Goal: Task Accomplishment & Management: Use online tool/utility

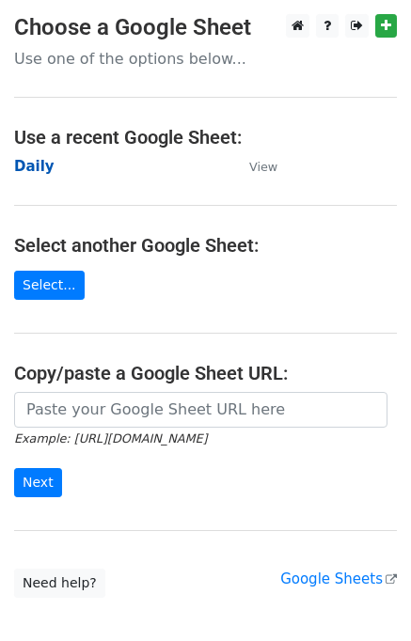
click at [34, 163] on strong "Daily" at bounding box center [34, 166] width 40 height 17
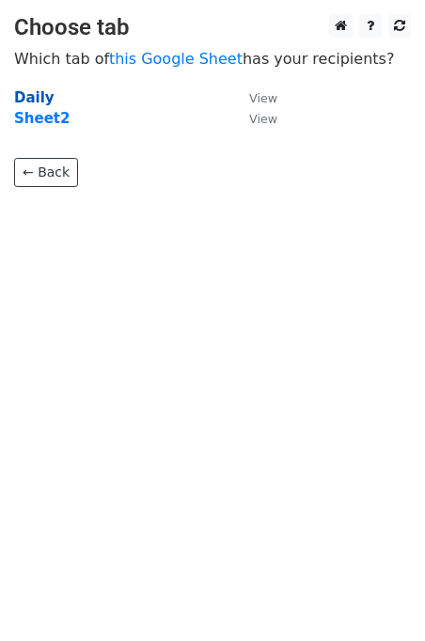
click at [26, 95] on strong "Daily" at bounding box center [34, 97] width 40 height 17
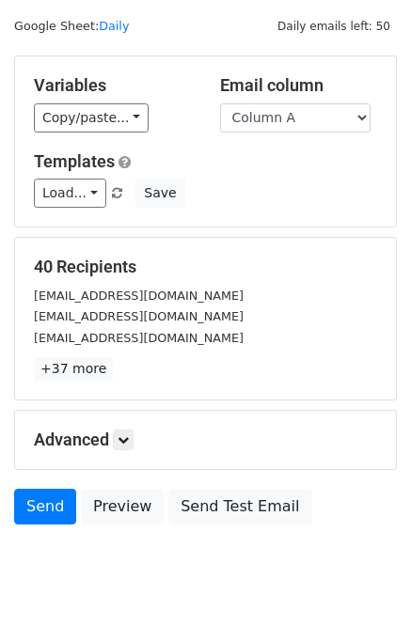
scroll to position [86, 0]
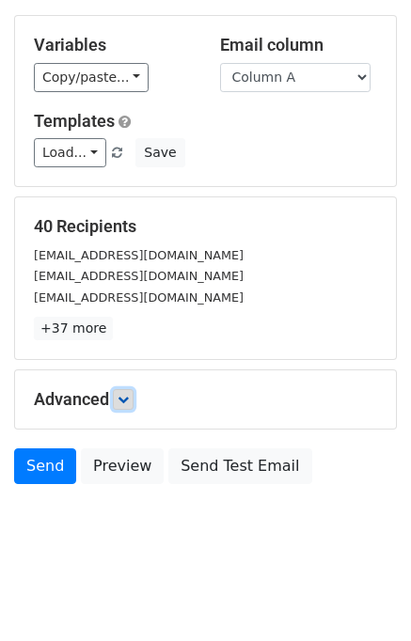
click at [133, 397] on link at bounding box center [123, 399] width 21 height 21
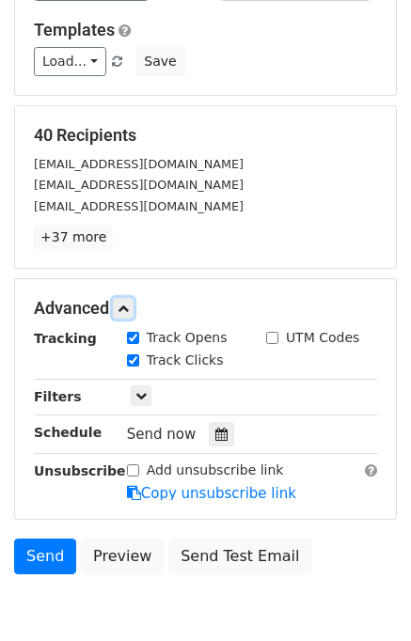
scroll to position [258, 0]
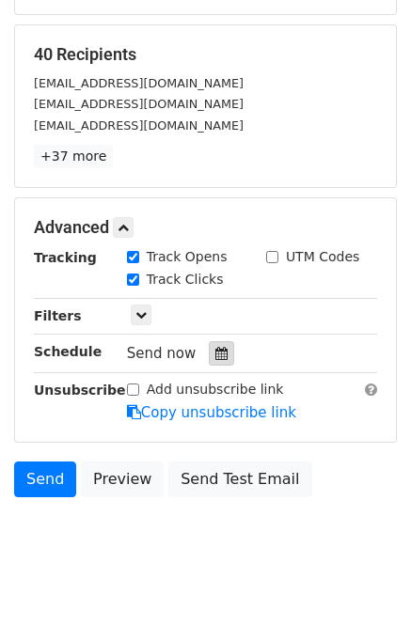
click at [215, 347] on icon at bounding box center [221, 353] width 12 height 13
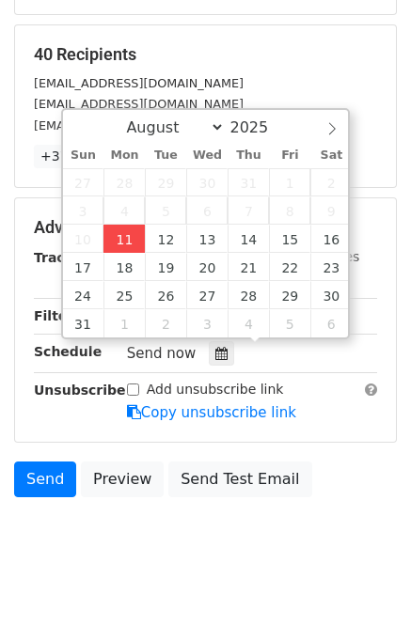
type input "2025-08-11 12:43"
type input "43"
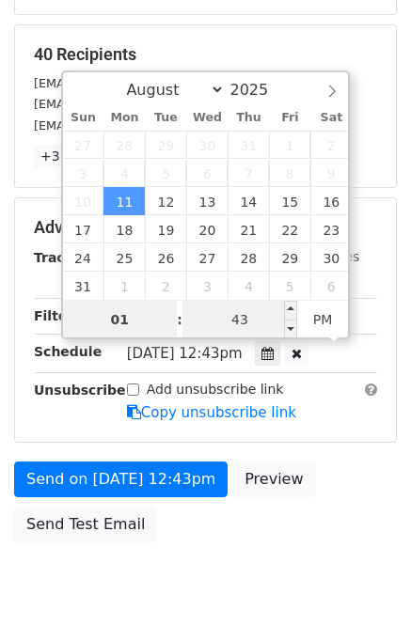
type input "01"
type input "2025-08-11 13:43"
click at [208, 317] on input "43" at bounding box center [239, 320] width 115 height 38
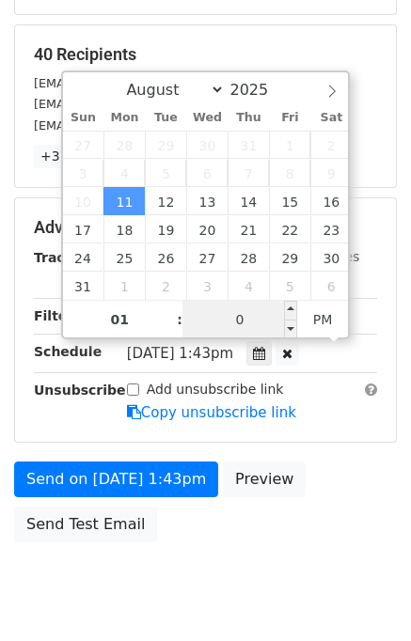
type input "00"
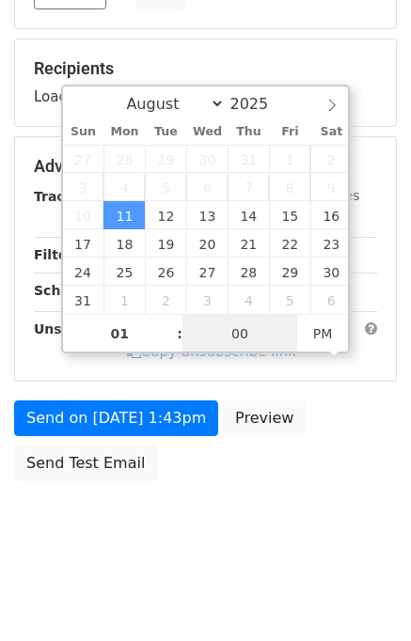
scroll to position [240, 0]
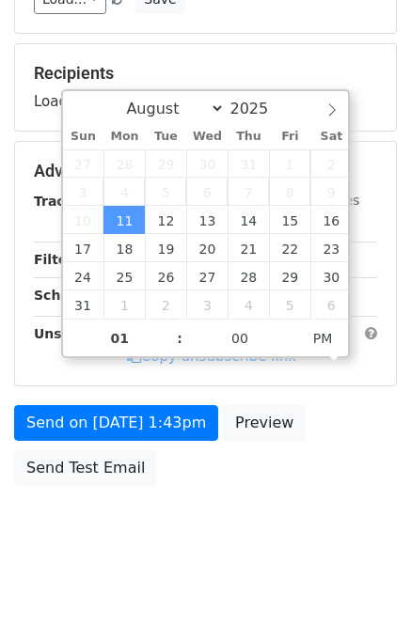
type input "2025-08-11 13:00"
click at [335, 462] on div "Send on Aug 11 at 1:43pm Preview Send Test Email" at bounding box center [205, 450] width 411 height 90
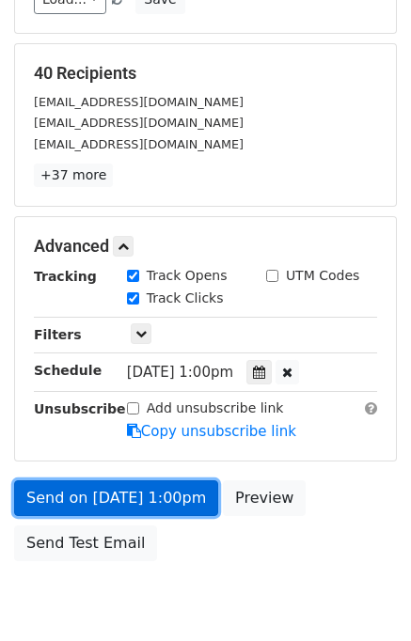
click at [133, 498] on link "Send on Aug 11 at 1:00pm" at bounding box center [116, 498] width 204 height 36
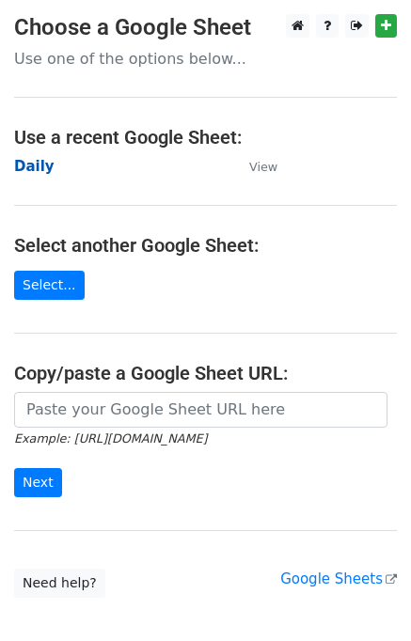
click at [38, 174] on strong "Daily" at bounding box center [34, 166] width 40 height 17
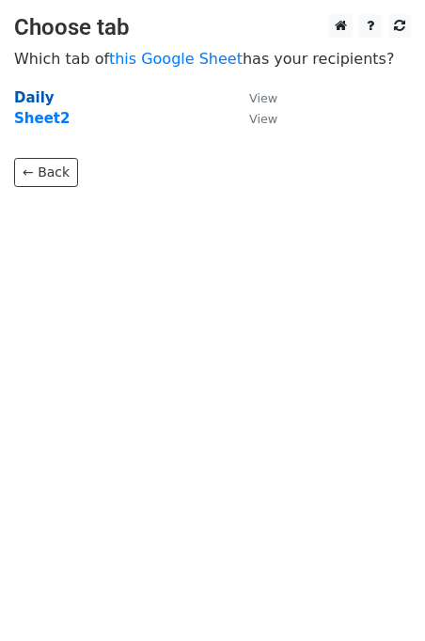
click at [38, 89] on strong "Daily" at bounding box center [34, 97] width 40 height 17
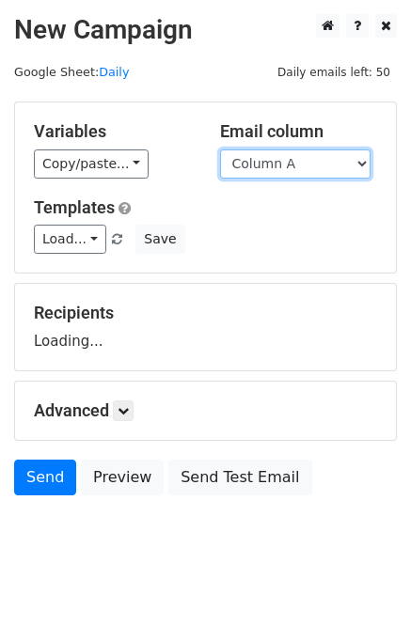
click at [282, 164] on select "Column A Column B Column C" at bounding box center [295, 163] width 150 height 29
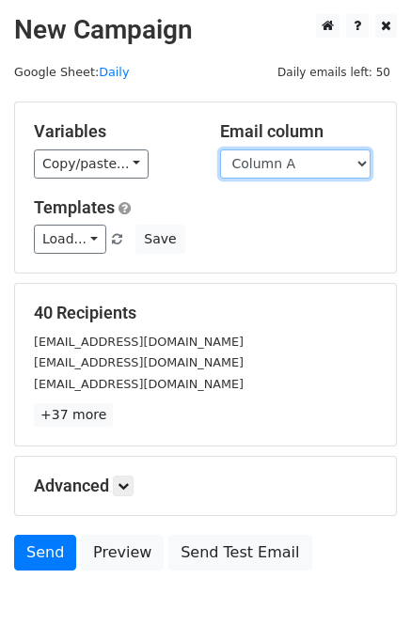
click at [278, 170] on select "Column A Column B Column C" at bounding box center [295, 163] width 150 height 29
select select "Column B"
click at [220, 149] on select "Column A Column B Column C" at bounding box center [295, 163] width 150 height 29
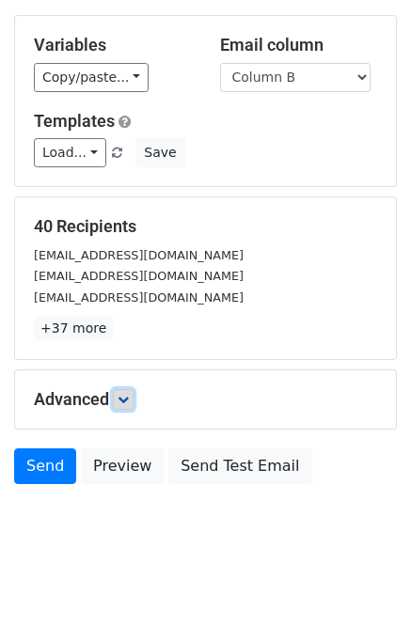
click at [129, 396] on icon at bounding box center [122, 399] width 11 height 11
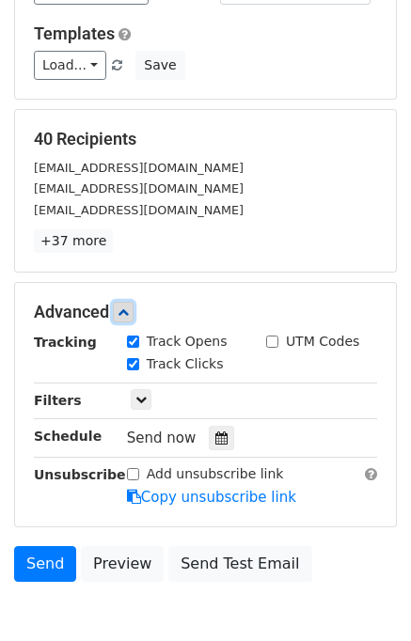
scroll to position [250, 0]
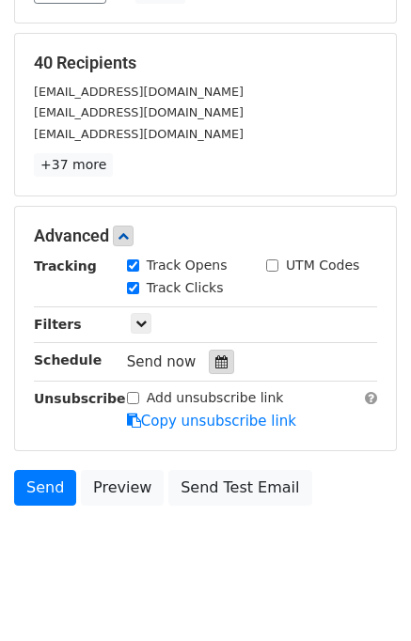
click at [215, 366] on icon at bounding box center [221, 361] width 12 height 13
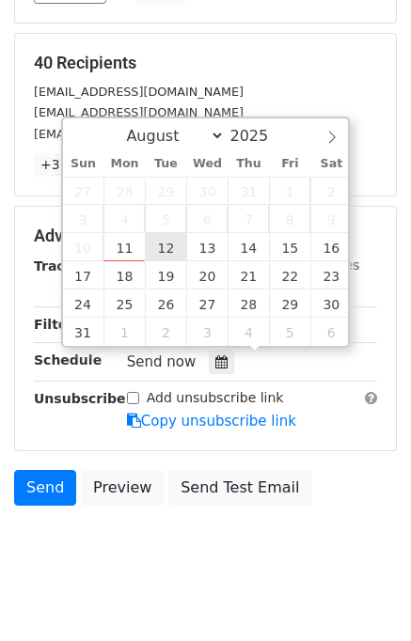
type input "2025-08-12 12:00"
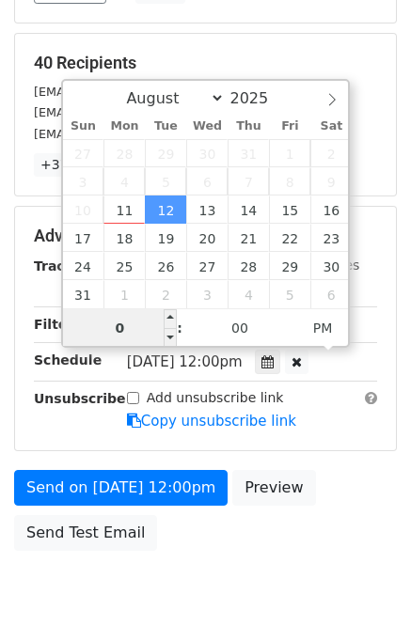
type input "02"
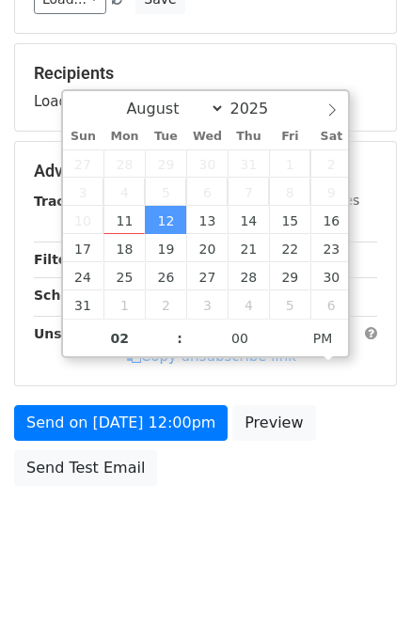
type input "2025-08-12 14:00"
drag, startPoint x: 327, startPoint y: 478, endPoint x: 331, endPoint y: 464, distance: 14.6
click at [330, 477] on div "Send on Aug 12 at 12:00pm Preview Send Test Email" at bounding box center [205, 450] width 411 height 90
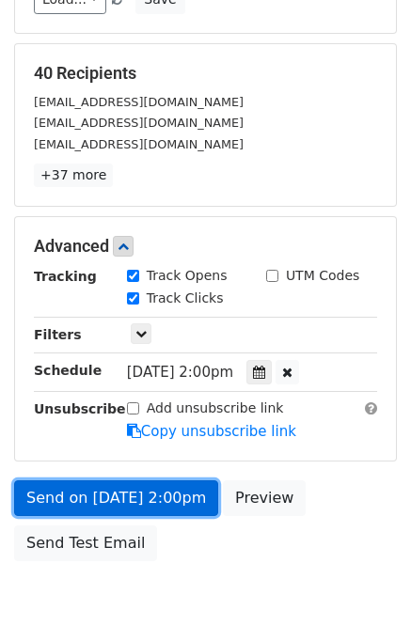
click at [82, 492] on link "Send on Aug 12 at 2:00pm" at bounding box center [116, 498] width 204 height 36
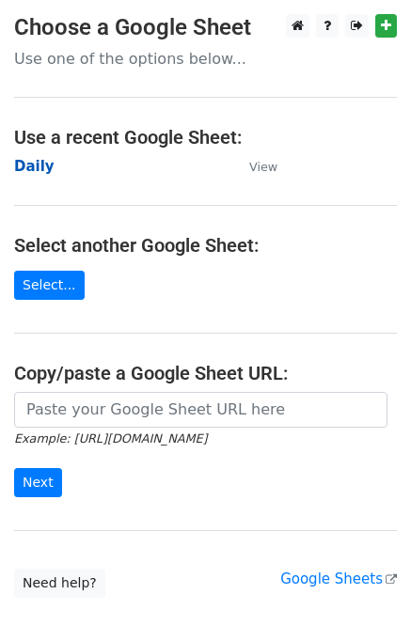
click at [41, 168] on strong "Daily" at bounding box center [34, 166] width 40 height 17
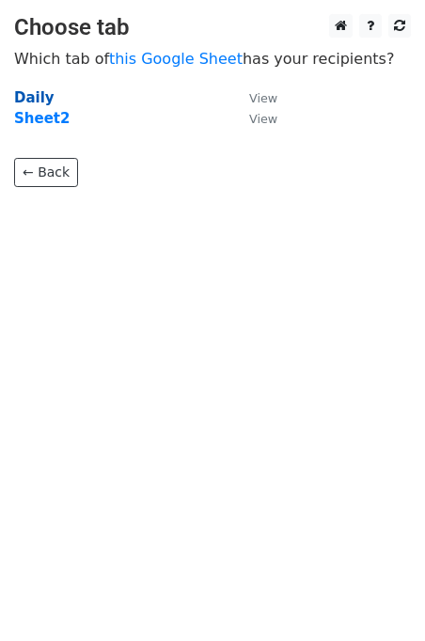
click at [41, 98] on strong "Daily" at bounding box center [34, 97] width 40 height 17
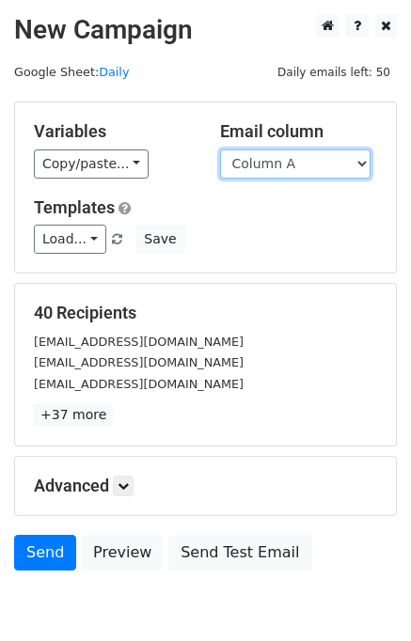
click at [302, 164] on select "Column A Column B Column C" at bounding box center [295, 163] width 150 height 29
select select "Column C"
click at [220, 149] on select "Column A Column B Column C" at bounding box center [295, 163] width 150 height 29
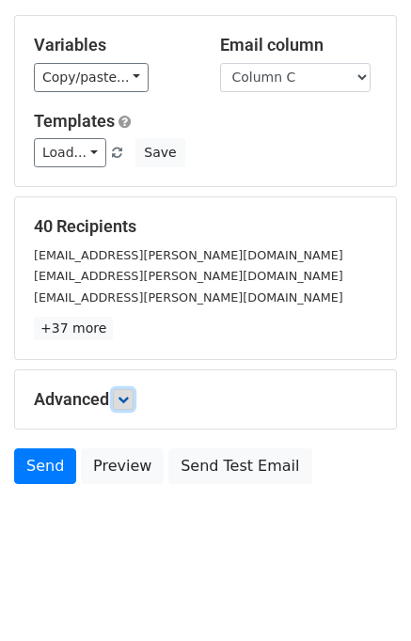
click at [129, 396] on icon at bounding box center [122, 399] width 11 height 11
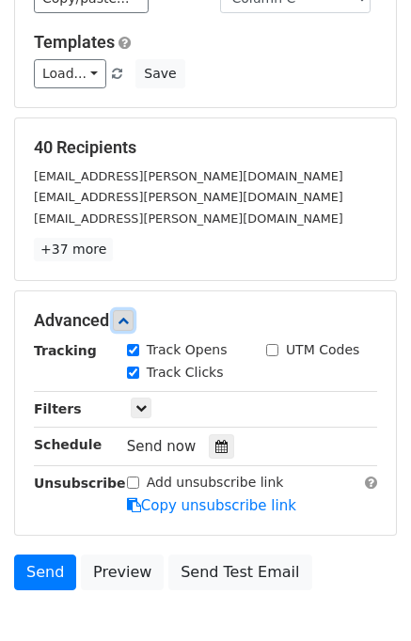
scroll to position [248, 0]
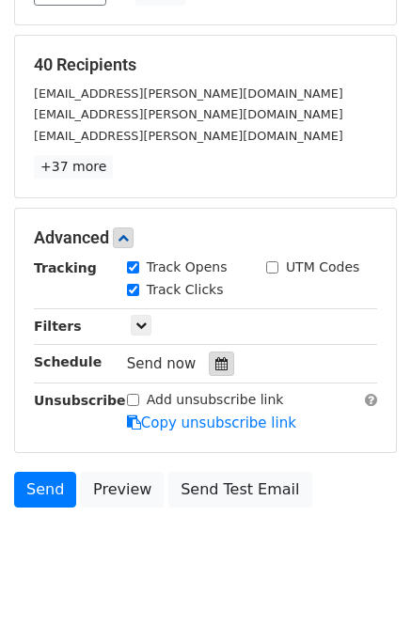
click at [215, 362] on icon at bounding box center [221, 363] width 12 height 13
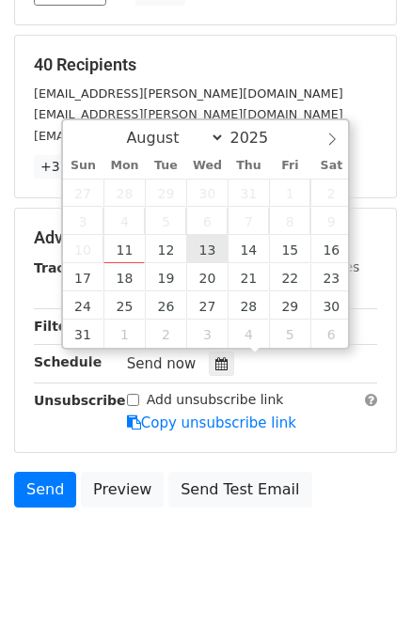
type input "2025-08-13 12:00"
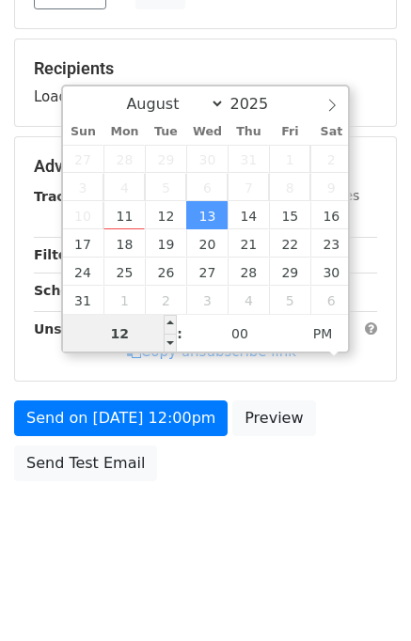
scroll to position [240, 0]
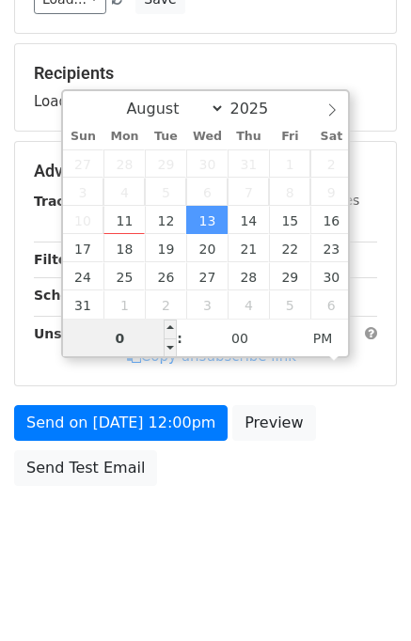
type input "03"
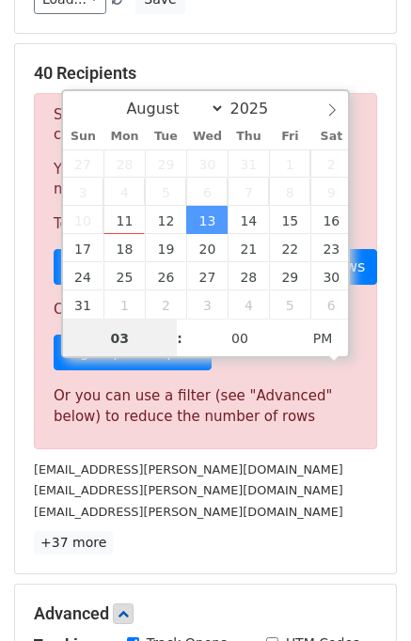
scroll to position [248, 0]
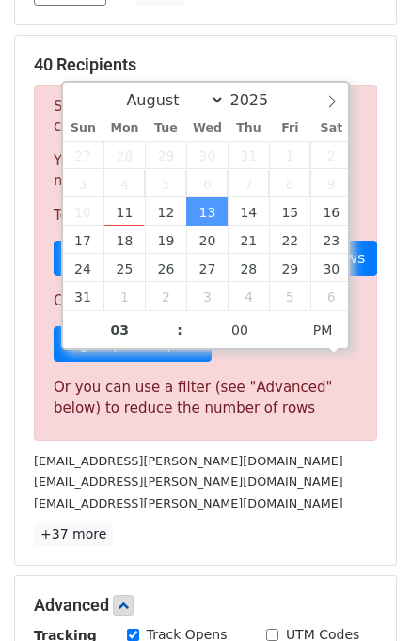
type input "2025-08-13 15:00"
click at [316, 497] on div "foundation@campion.edu.au" at bounding box center [205, 503] width 371 height 22
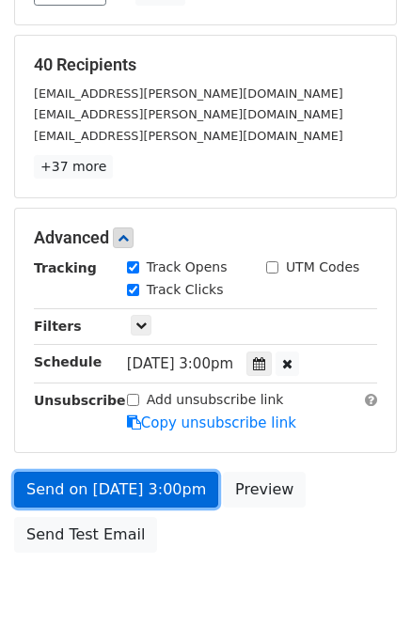
click at [99, 495] on link "Send on Aug 13 at 3:00pm" at bounding box center [116, 490] width 204 height 36
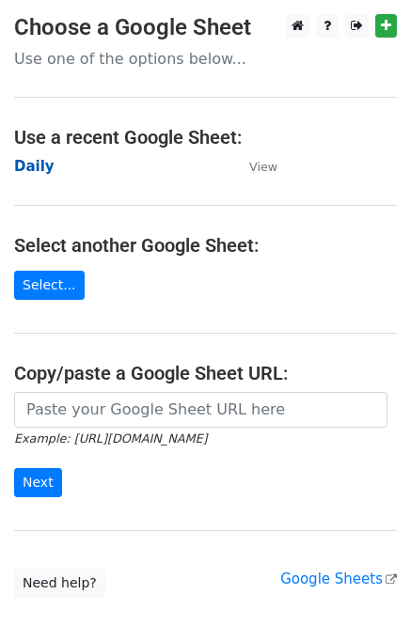
click at [36, 166] on strong "Daily" at bounding box center [34, 166] width 40 height 17
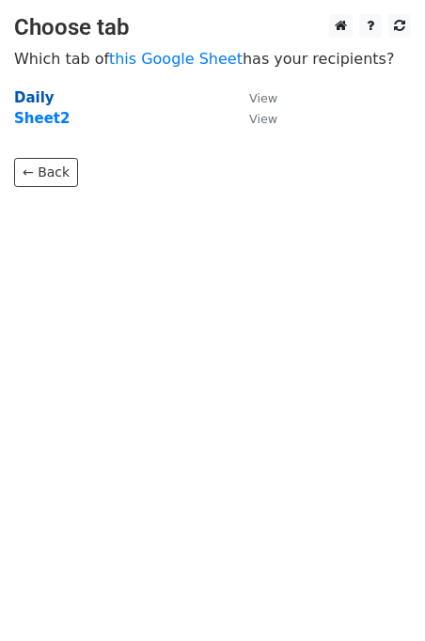
click at [33, 97] on strong "Daily" at bounding box center [34, 97] width 40 height 17
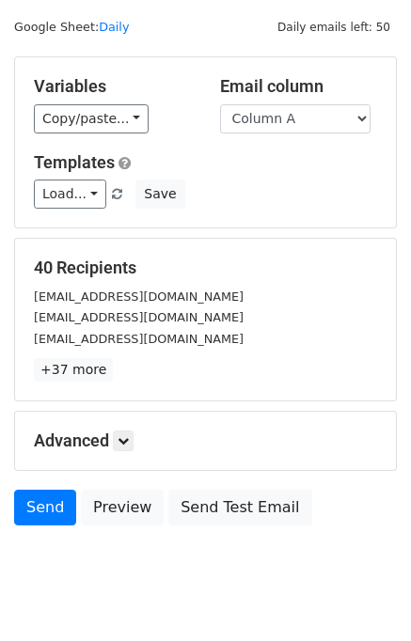
scroll to position [86, 0]
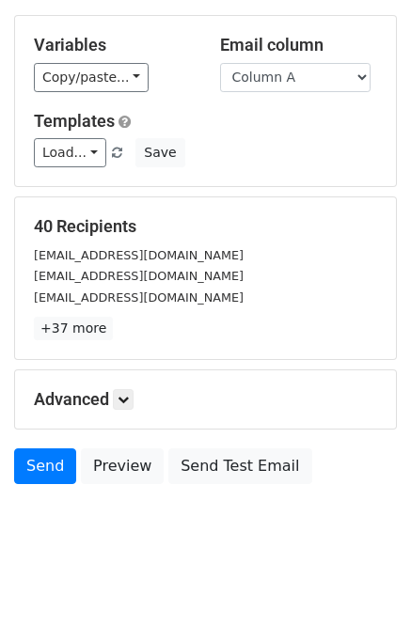
click at [137, 407] on h5 "Advanced" at bounding box center [205, 399] width 343 height 21
click at [127, 396] on icon at bounding box center [122, 399] width 11 height 11
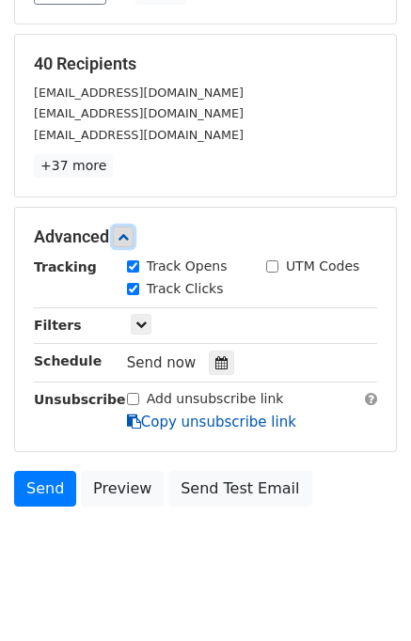
scroll to position [257, 0]
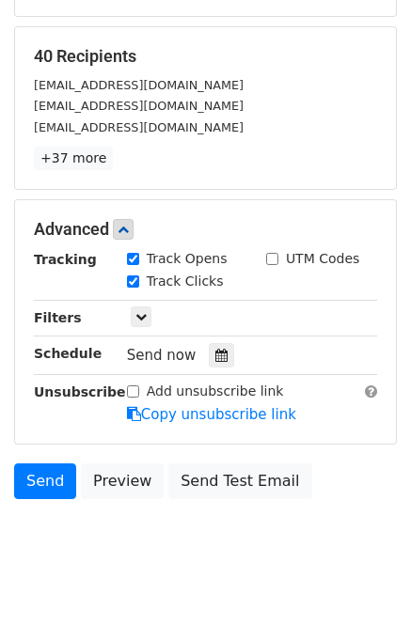
click at [217, 343] on div "Send now" at bounding box center [237, 355] width 221 height 25
click at [215, 343] on div at bounding box center [221, 355] width 25 height 24
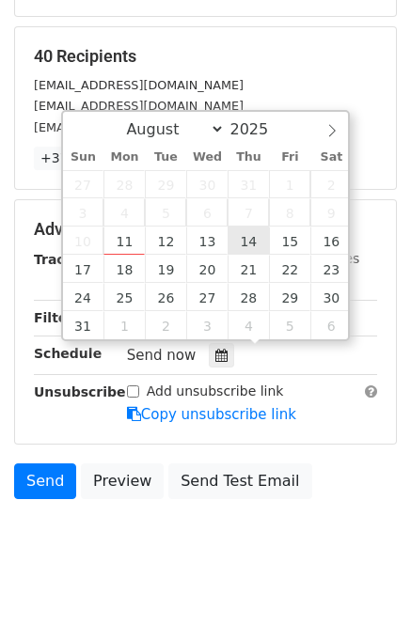
type input "2025-08-14 12:00"
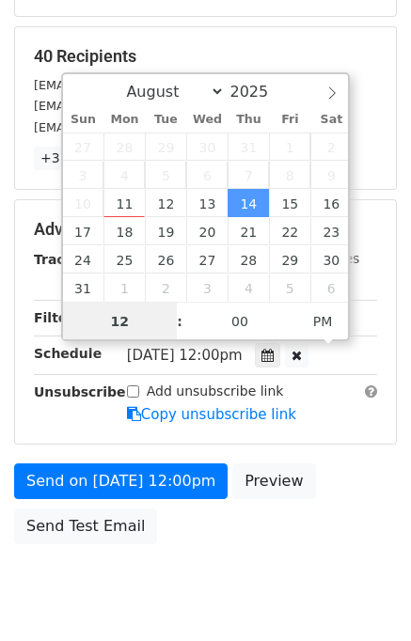
scroll to position [0, 0]
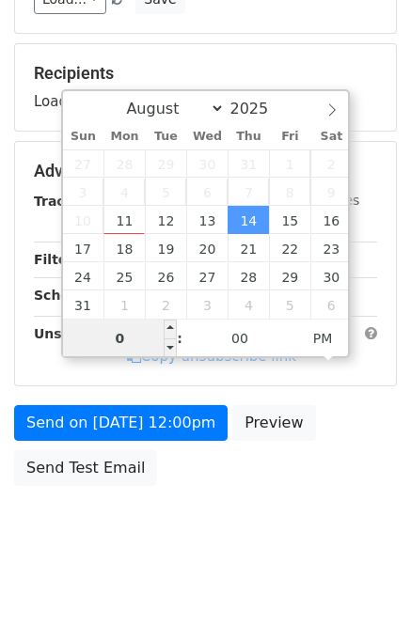
type input "04"
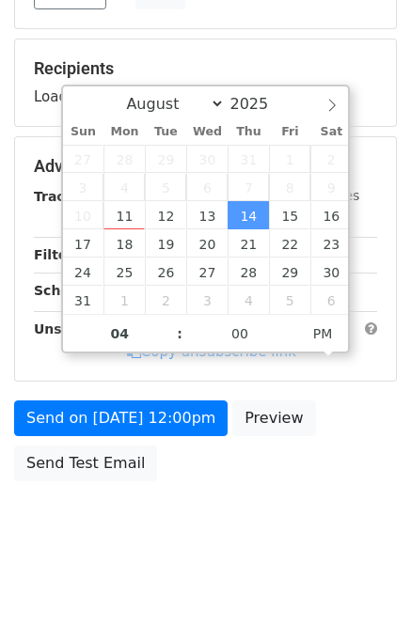
type input "2025-08-14 16:00"
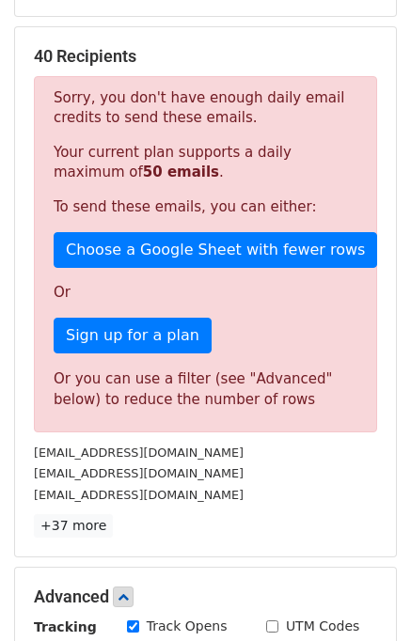
click at [265, 508] on div "40 Recipients Sorry, you don't have enough daily email credits to send these em…" at bounding box center [205, 292] width 343 height 492
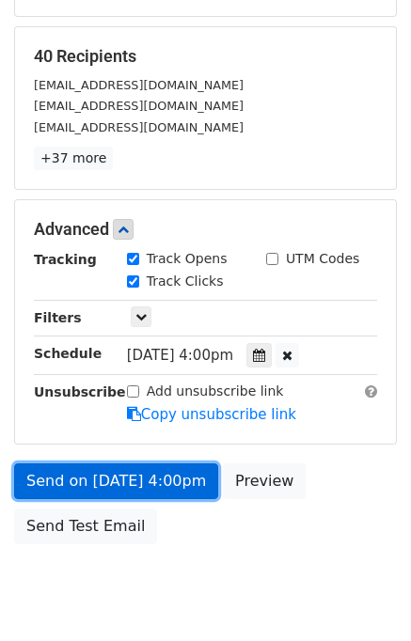
click at [146, 477] on link "Send on Aug 14 at 4:00pm" at bounding box center [116, 481] width 204 height 36
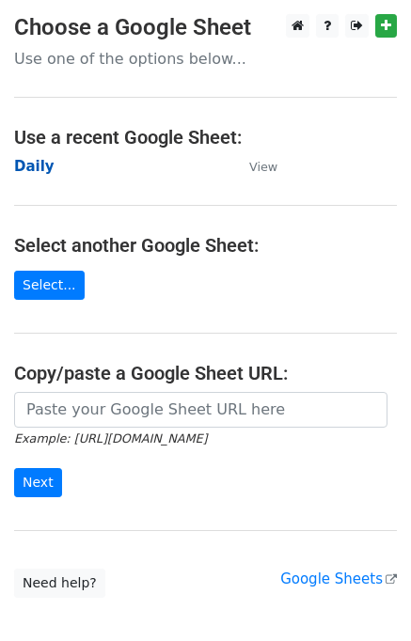
click at [36, 171] on strong "Daily" at bounding box center [34, 166] width 40 height 17
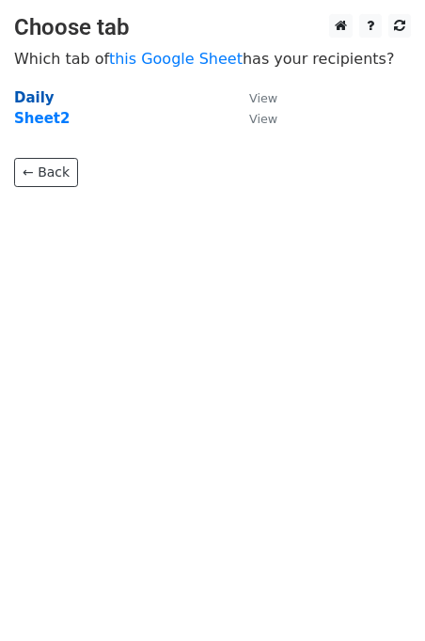
click at [40, 99] on strong "Daily" at bounding box center [34, 97] width 40 height 17
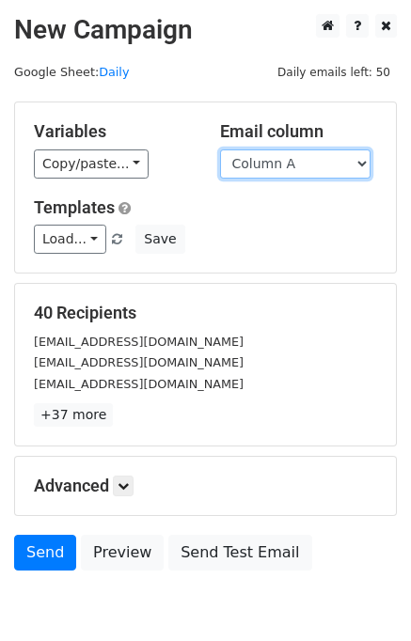
click at [287, 165] on select "Column A Column B Column C" at bounding box center [295, 163] width 150 height 29
select select "Column B"
click at [220, 149] on select "Column A Column B Column C" at bounding box center [295, 163] width 150 height 29
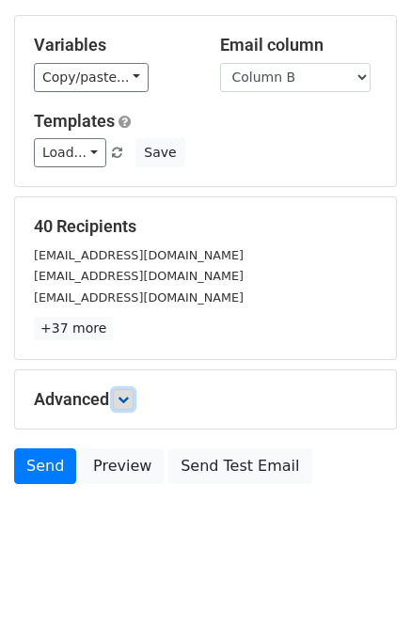
click at [129, 397] on icon at bounding box center [122, 399] width 11 height 11
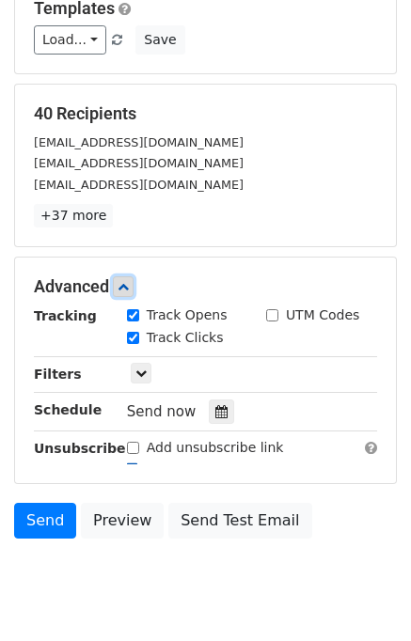
scroll to position [260, 0]
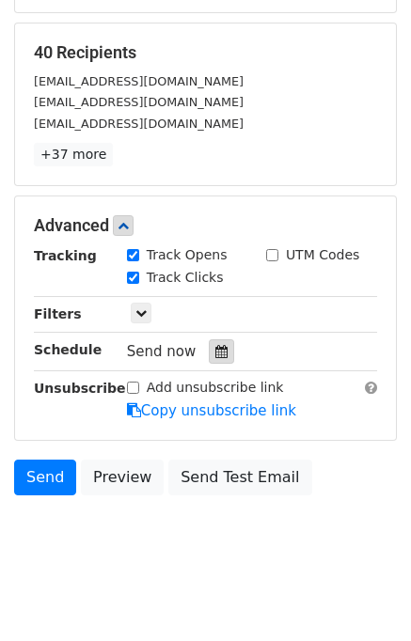
click at [215, 353] on icon at bounding box center [221, 351] width 12 height 13
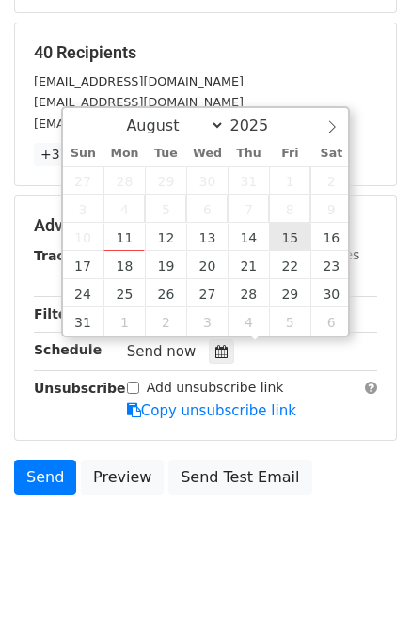
type input "2025-08-15 12:00"
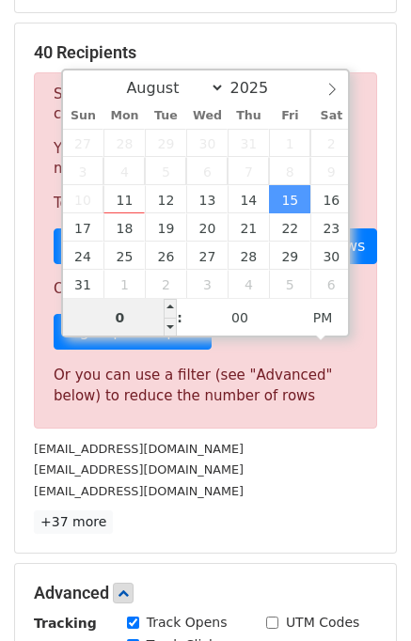
type input "05"
type input "2025-08-15 17:00"
click at [256, 524] on p "+37 more" at bounding box center [205, 521] width 343 height 23
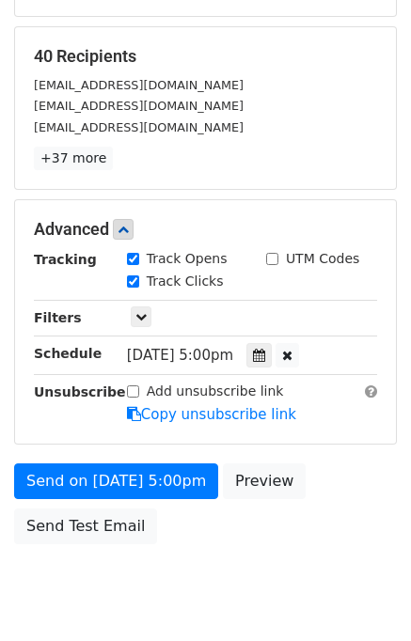
scroll to position [315, 0]
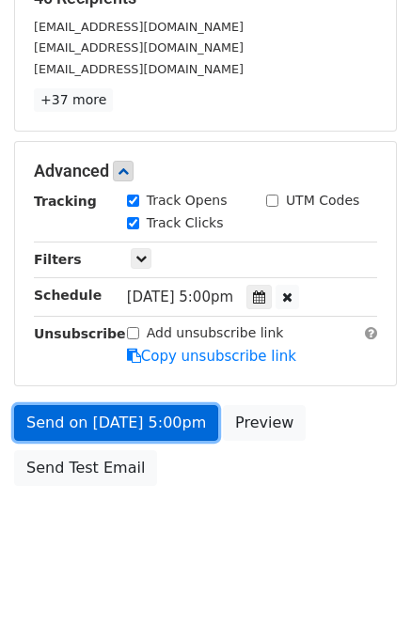
click at [130, 416] on link "Send on Aug 15 at 5:00pm" at bounding box center [116, 423] width 204 height 36
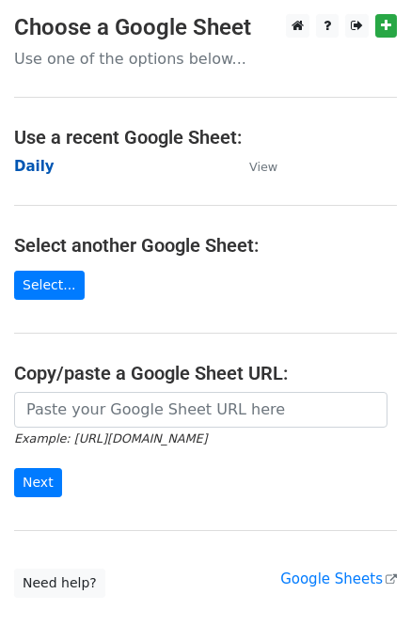
click at [45, 170] on strong "Daily" at bounding box center [34, 166] width 40 height 17
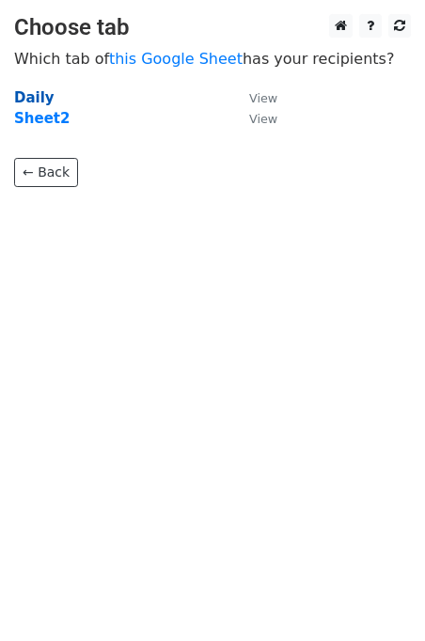
click at [31, 95] on strong "Daily" at bounding box center [34, 97] width 40 height 17
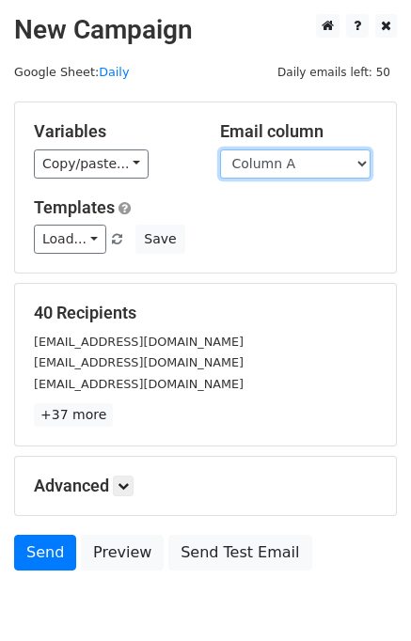
click at [305, 164] on select "Column A Column B Column C" at bounding box center [295, 163] width 150 height 29
select select "Column C"
click at [220, 149] on select "Column A Column B Column C" at bounding box center [295, 163] width 150 height 29
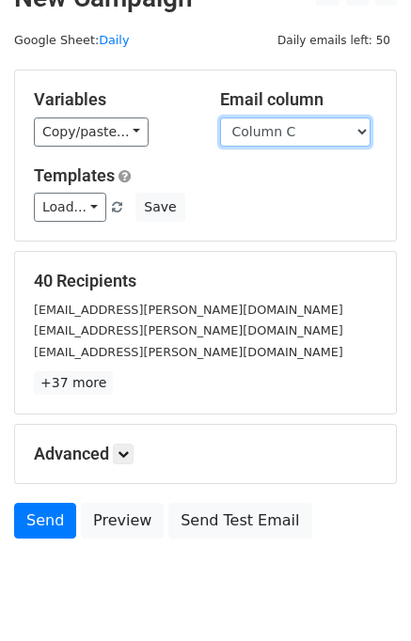
scroll to position [86, 0]
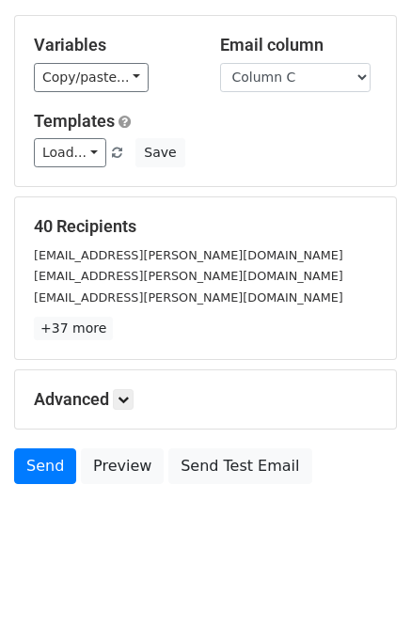
click at [146, 394] on h5 "Advanced" at bounding box center [205, 399] width 343 height 21
click at [125, 396] on icon at bounding box center [122, 399] width 11 height 11
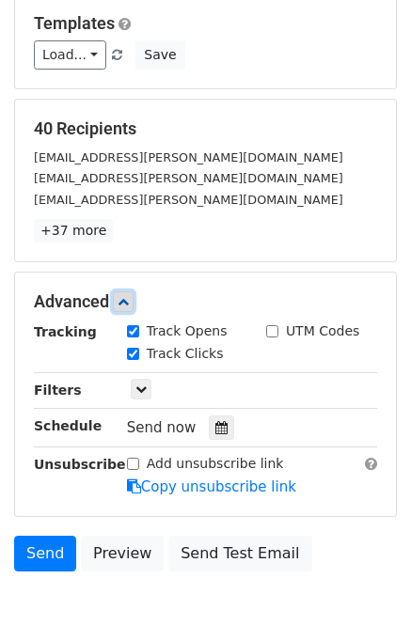
scroll to position [264, 0]
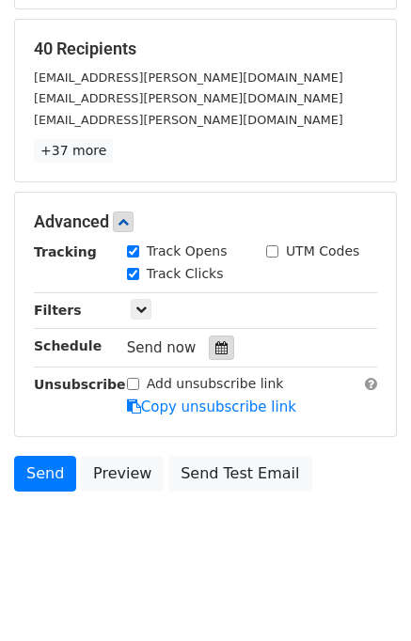
click at [215, 349] on icon at bounding box center [221, 347] width 12 height 13
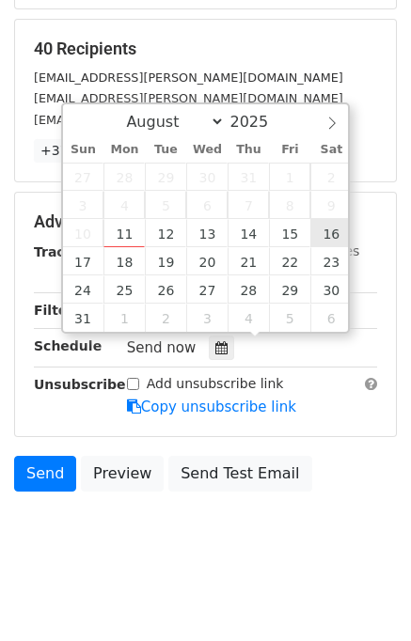
type input "2025-08-16 12:00"
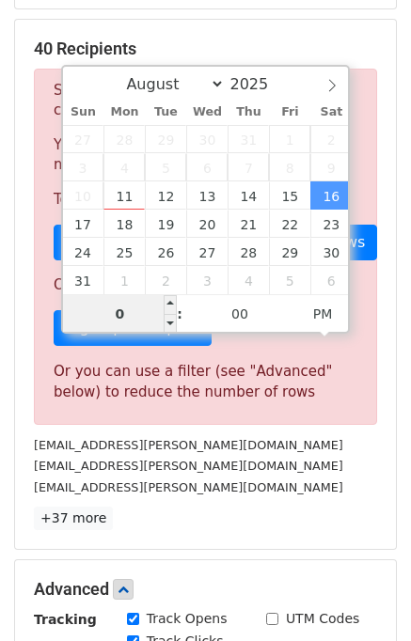
type input "06"
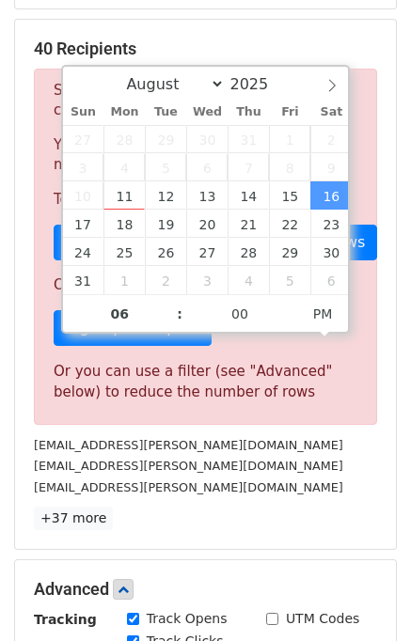
type input "2025-08-16 18:00"
click at [252, 486] on div "foundation@campion.edu.au" at bounding box center [205, 488] width 371 height 22
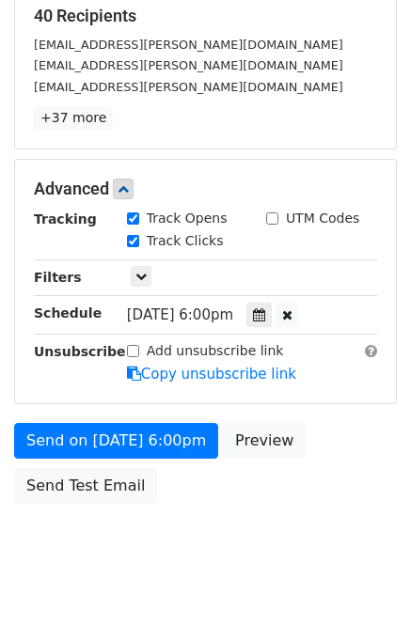
scroll to position [315, 0]
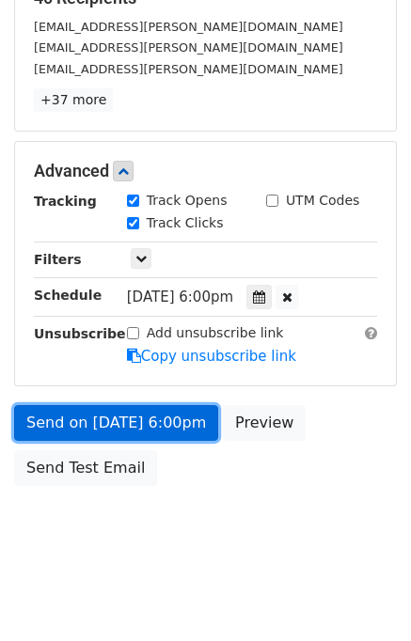
click at [109, 418] on link "Send on Aug 16 at 6:00pm" at bounding box center [116, 423] width 204 height 36
